Goal: Task Accomplishment & Management: Complete application form

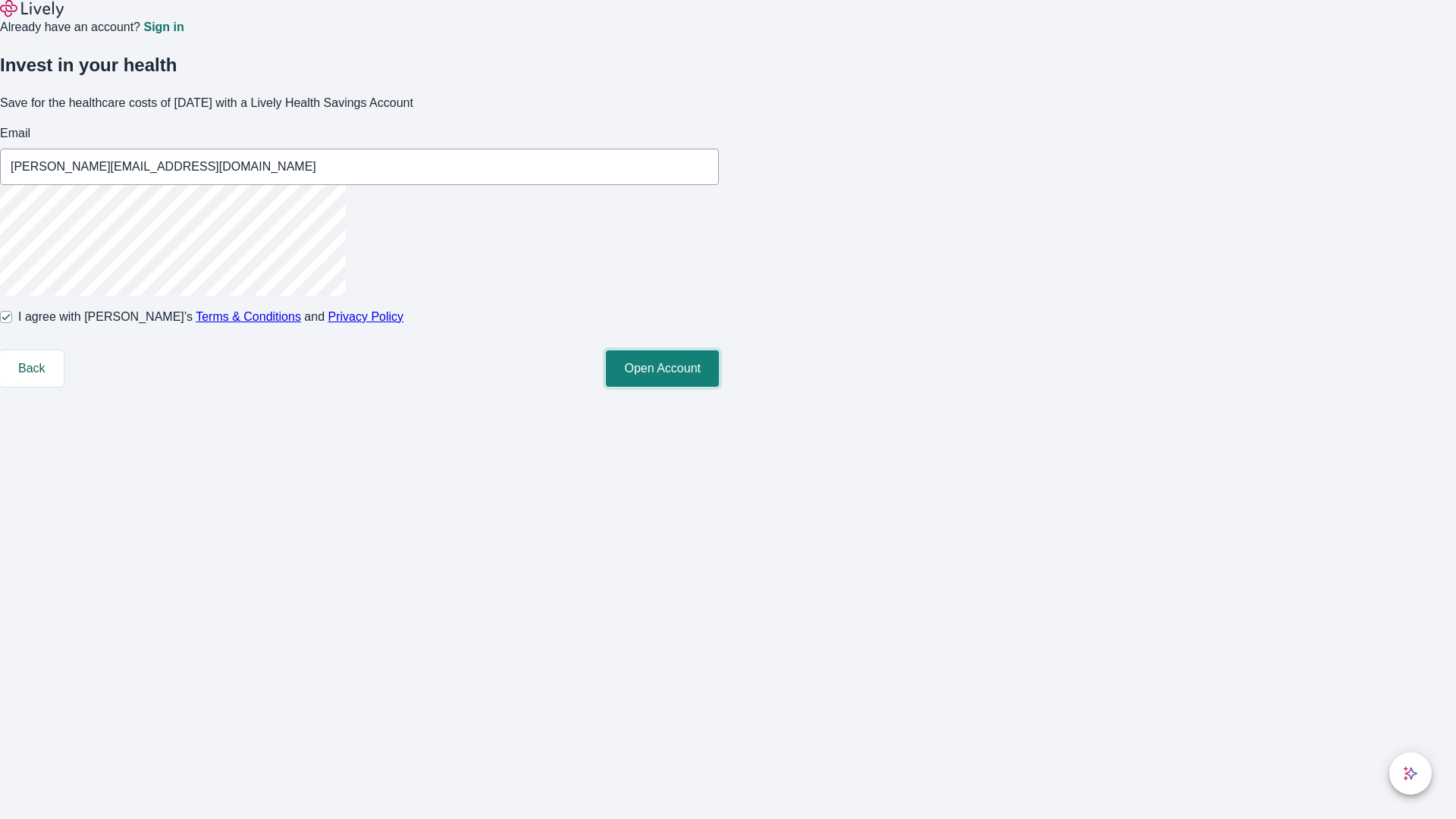
click at [719, 387] on button "Open Account" at bounding box center [662, 369] width 113 height 37
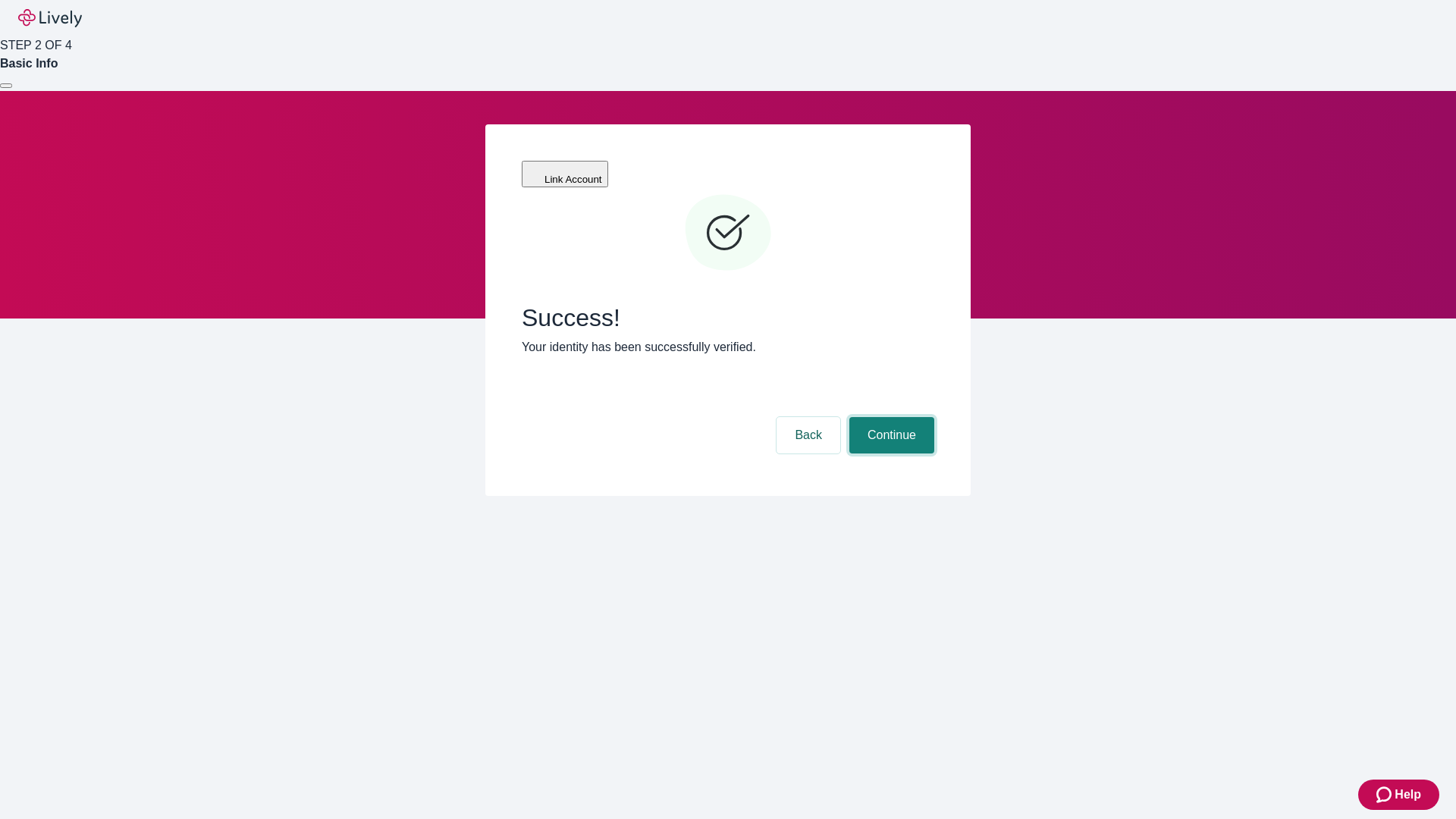
click at [889, 417] on button "Continue" at bounding box center [892, 436] width 85 height 37
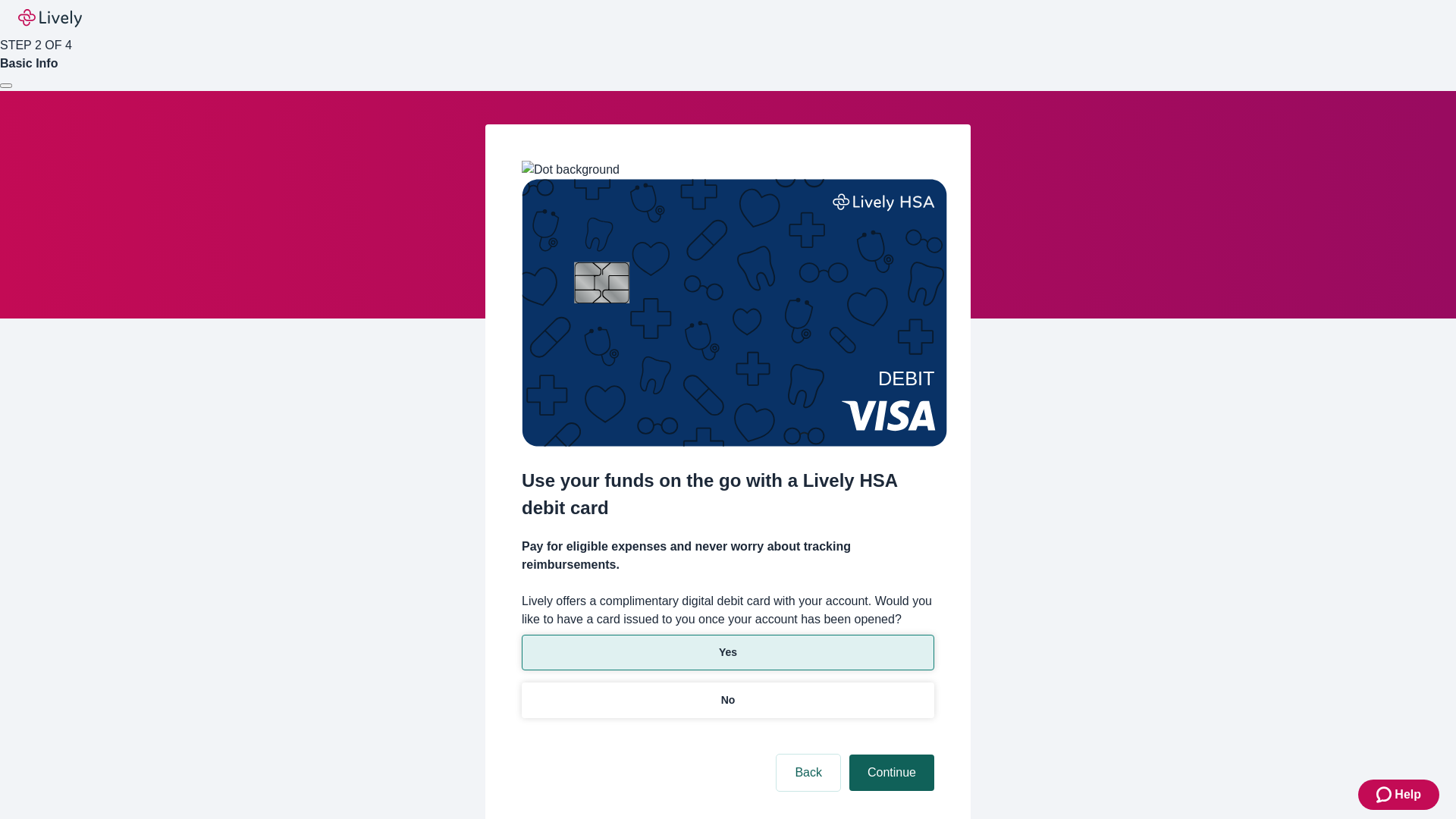
click at [728, 645] on p "Yes" at bounding box center [728, 653] width 18 height 16
click at [889, 755] on button "Continue" at bounding box center [892, 773] width 85 height 37
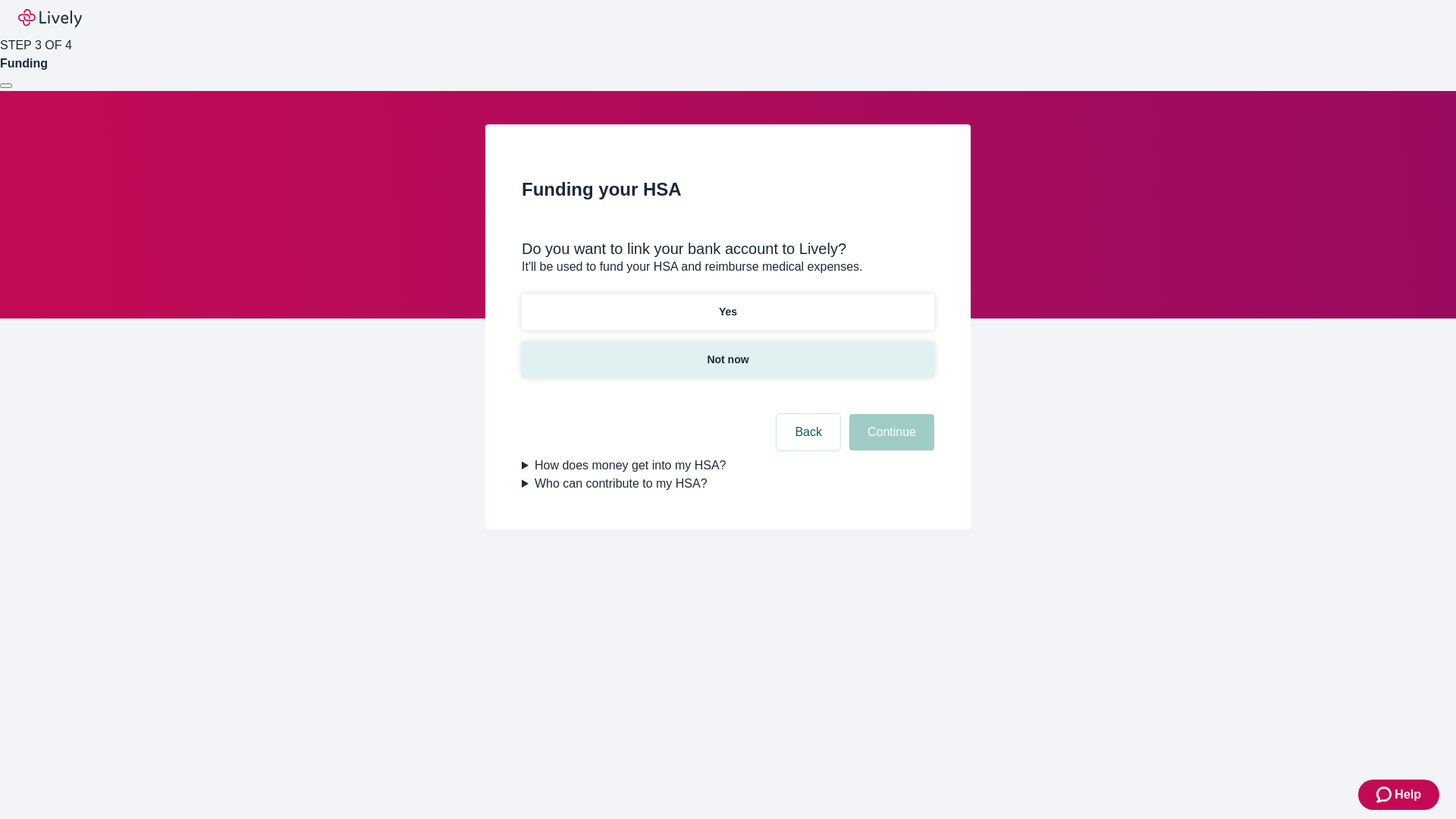
click at [728, 352] on p "Not now" at bounding box center [728, 360] width 42 height 16
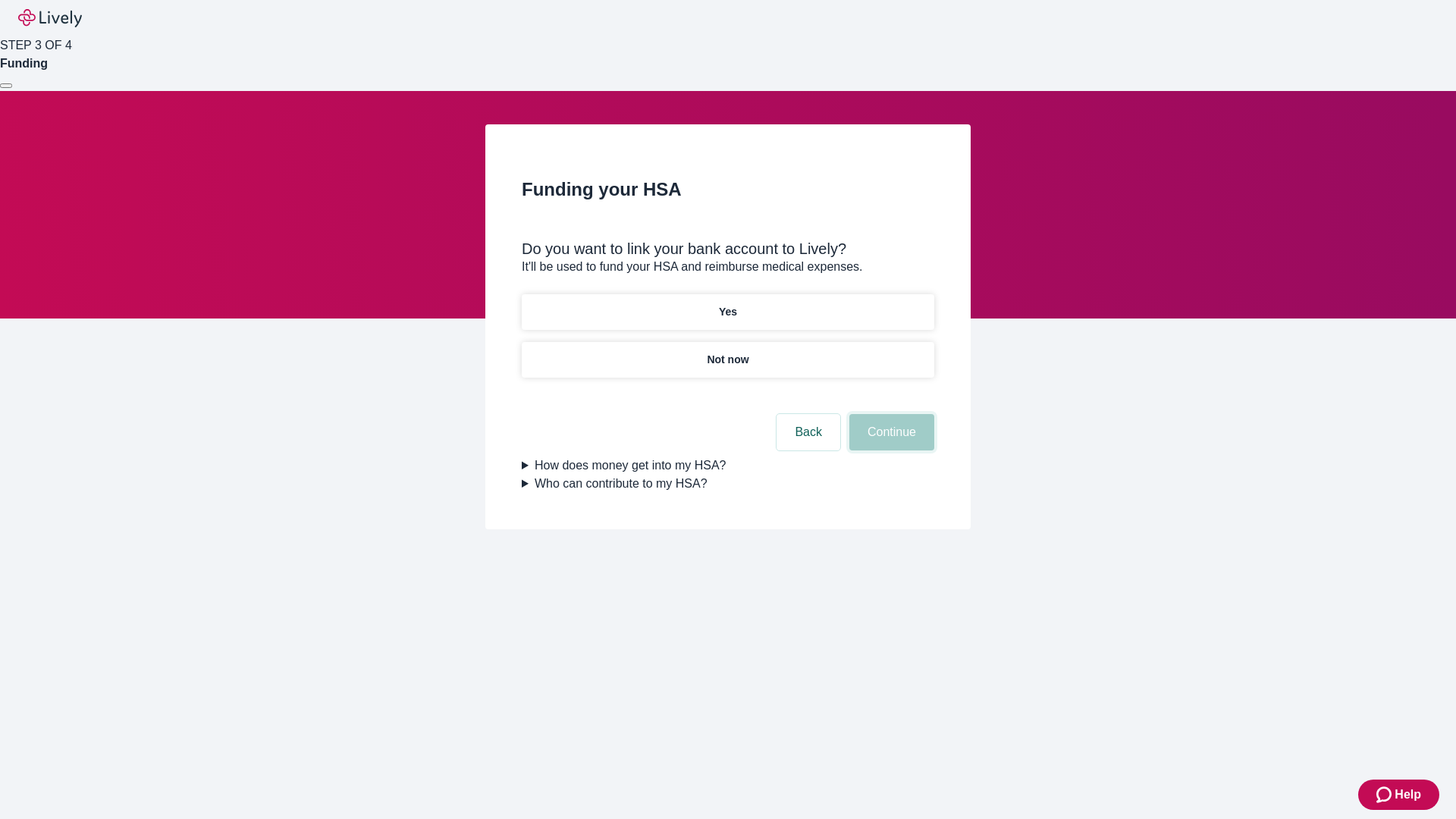
click at [889, 442] on button "Continue" at bounding box center [892, 432] width 85 height 37
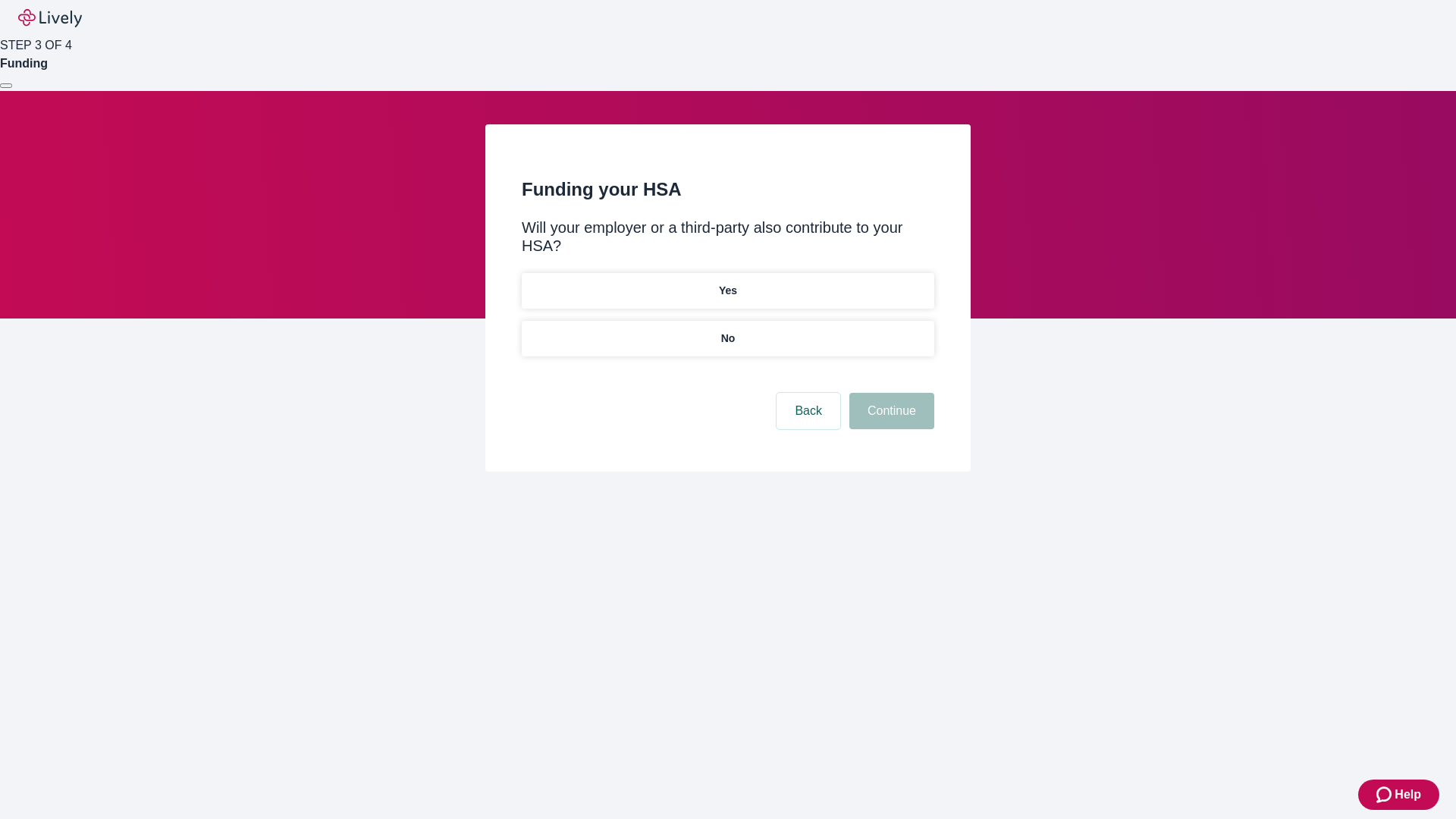
click at [728, 330] on p "No" at bounding box center [728, 338] width 15 height 16
click at [889, 393] on button "Continue" at bounding box center [892, 411] width 85 height 37
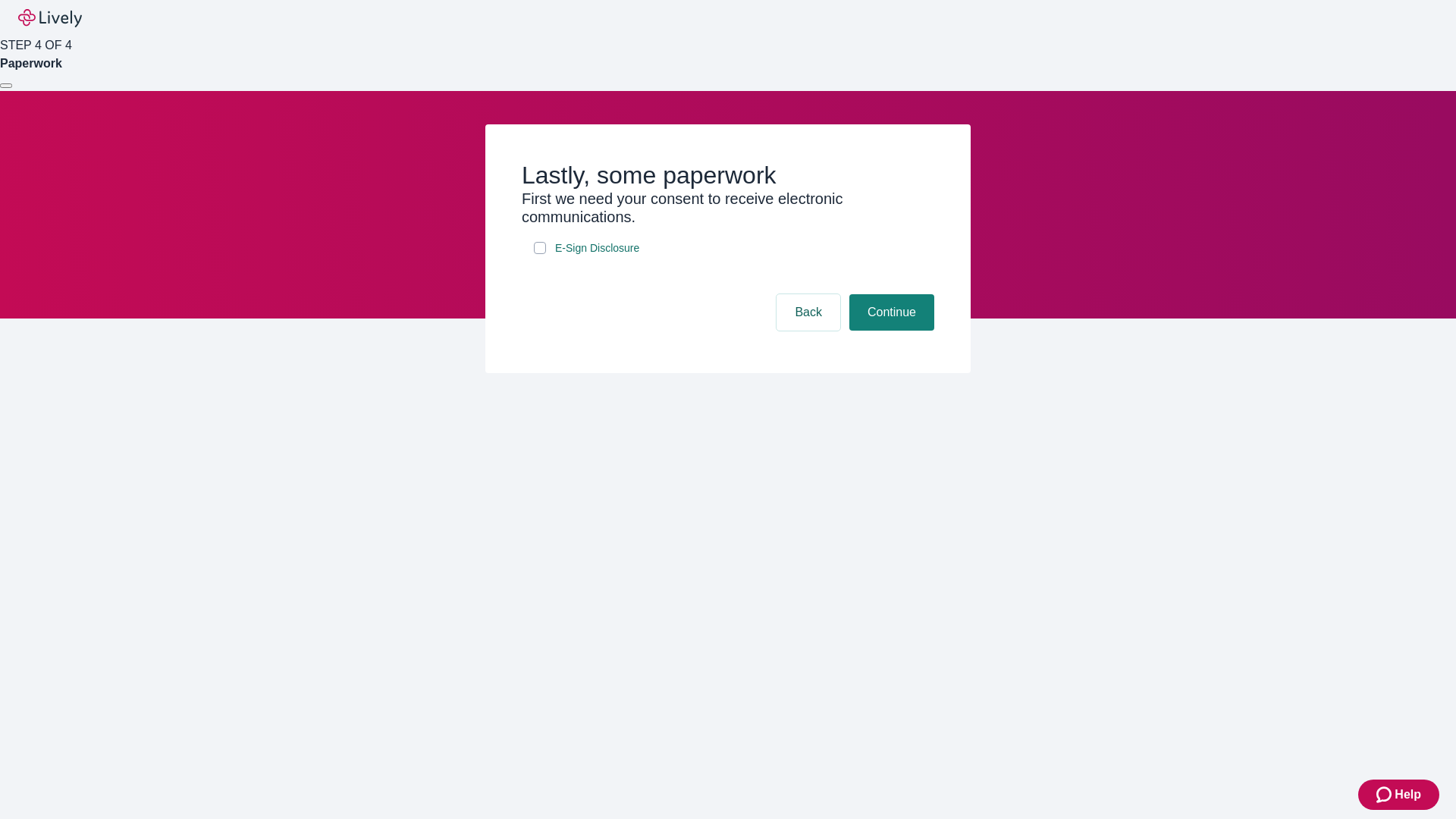
click at [540, 254] on input "E-Sign Disclosure" at bounding box center [540, 248] width 12 height 12
checkbox input "true"
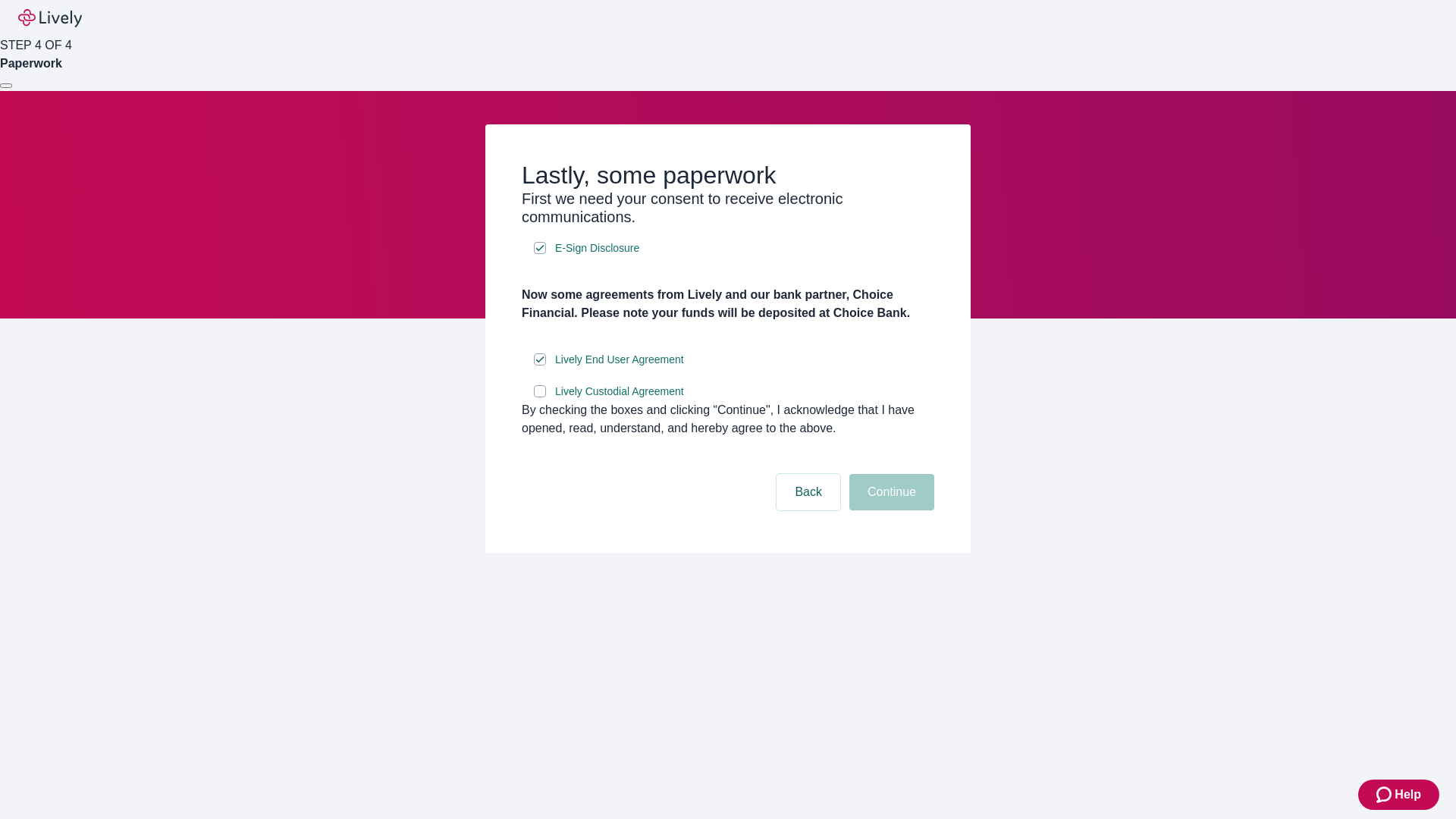
click at [540, 397] on input "Lively Custodial Agreement" at bounding box center [540, 391] width 12 height 12
checkbox input "true"
click at [889, 510] on button "Continue" at bounding box center [892, 492] width 85 height 37
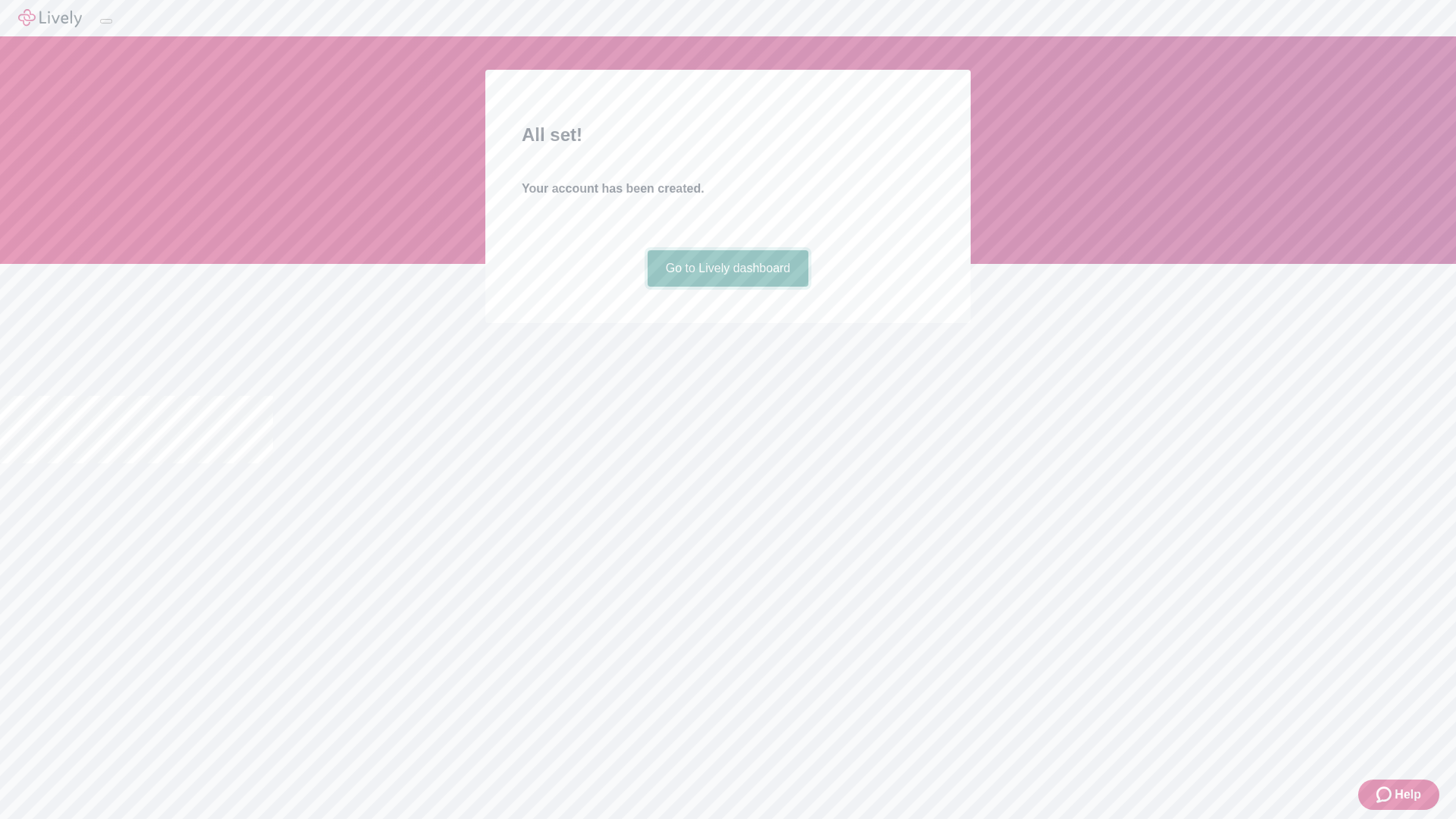
click at [728, 287] on link "Go to Lively dashboard" at bounding box center [728, 269] width 162 height 37
